Goal: Contribute content

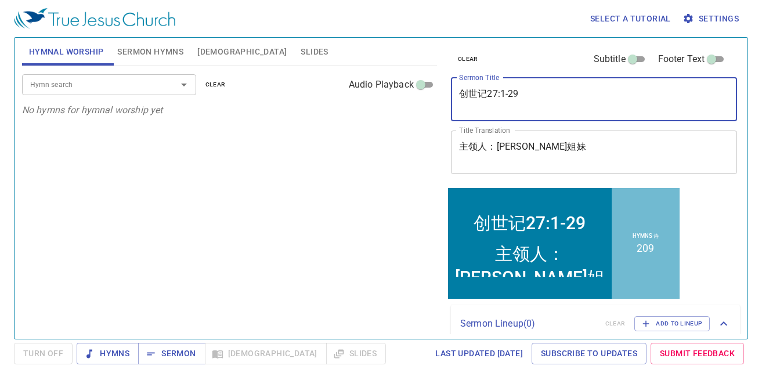
click at [521, 93] on textarea "创世记27:1-29" at bounding box center [594, 99] width 270 height 22
type textarea "创世记27:30-4"
